Goal: Check status

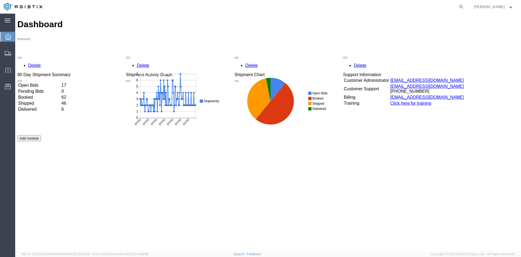
click at [466, 7] on agx-global-search at bounding box center [379, 7] width 174 height 14
click at [465, 7] on icon at bounding box center [462, 7] width 8 height 8
paste input "56411605"
type input "56411605"
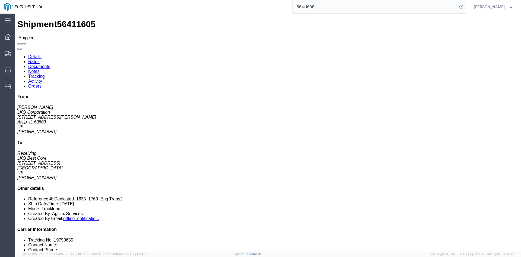
click link "Rates"
